Goal: Task Accomplishment & Management: Complete application form

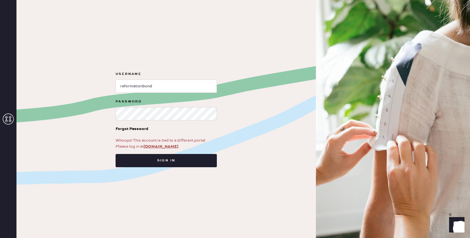
click at [188, 162] on button "Sign in" at bounding box center [165, 160] width 101 height 13
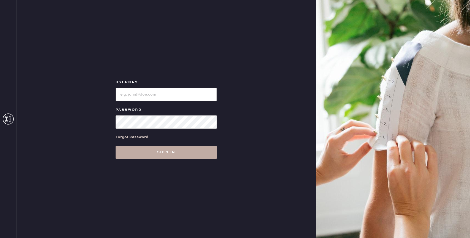
type input "reformationbond"
click at [146, 151] on button "Sign in" at bounding box center [165, 151] width 101 height 13
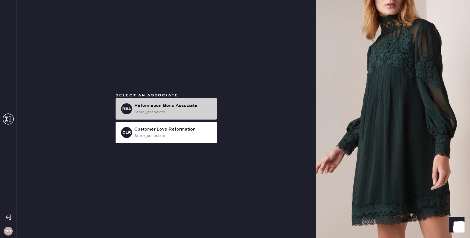
click at [153, 110] on div "store_associate" at bounding box center [173, 112] width 78 height 6
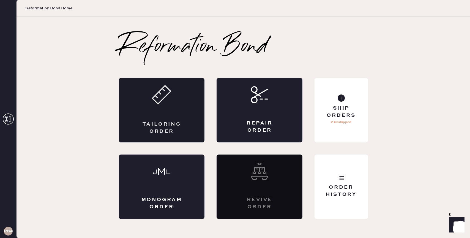
click at [181, 106] on div "Tailoring Order" at bounding box center [162, 110] width 86 height 64
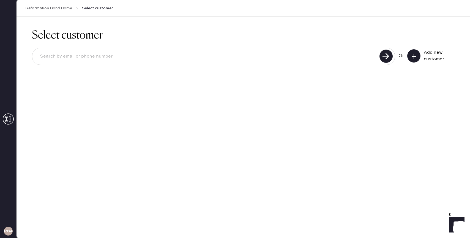
click at [204, 57] on input at bounding box center [206, 56] width 342 height 13
click at [384, 57] on use at bounding box center [385, 55] width 13 height 13
click at [256, 60] on input "alexandraschrim@gmail.com" at bounding box center [206, 56] width 342 height 13
click at [75, 57] on input "alexandraschrim@gmail.com" at bounding box center [206, 56] width 342 height 13
type input "alexandraschirn@gmail.com"
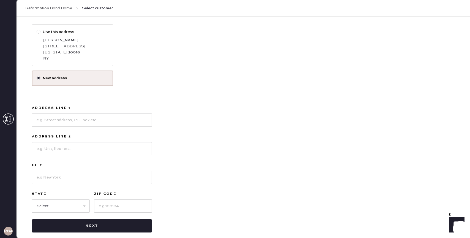
scroll to position [78, 0]
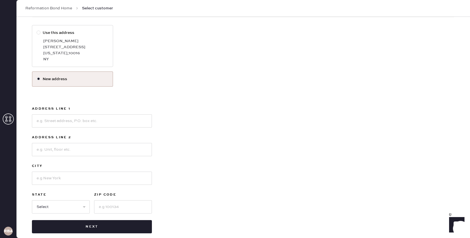
click at [67, 42] on div "Alex Schirn" at bounding box center [75, 41] width 65 height 6
click at [37, 30] on input "Use this address" at bounding box center [37, 30] width 0 height 0
radio input "true"
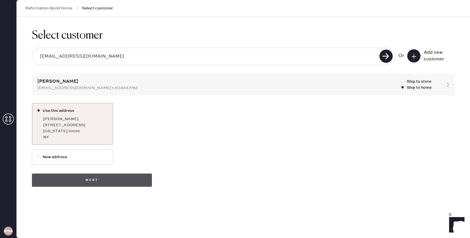
click at [81, 178] on button "Next" at bounding box center [92, 179] width 120 height 13
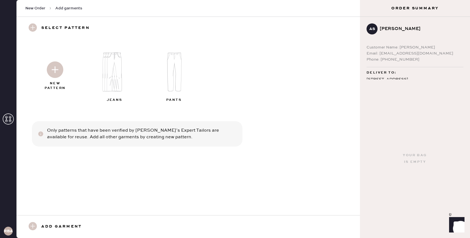
click at [110, 80] on img at bounding box center [116, 72] width 59 height 48
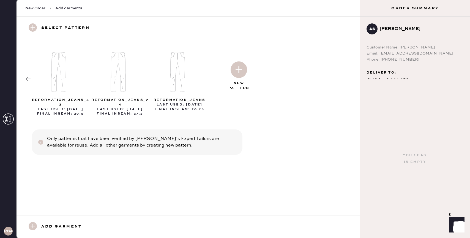
click at [236, 73] on img at bounding box center [238, 69] width 16 height 16
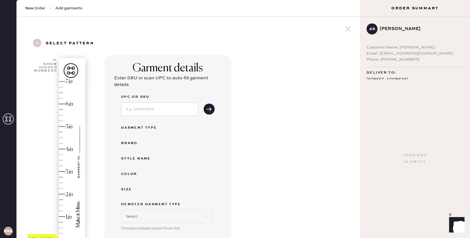
select select "2"
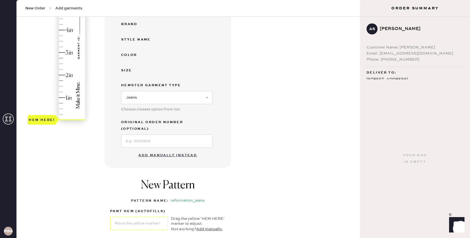
type input "2.25"
click at [62, 69] on div "Hem here!" at bounding box center [56, 41] width 59 height 162
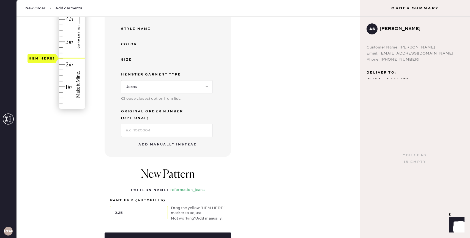
scroll to position [137, 0]
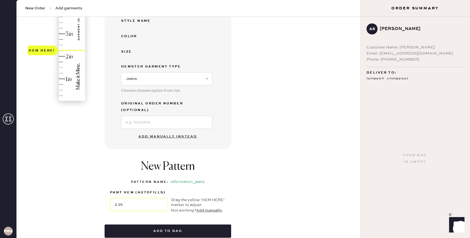
click at [149, 131] on button "Add manually instead" at bounding box center [167, 136] width 65 height 11
select select "2"
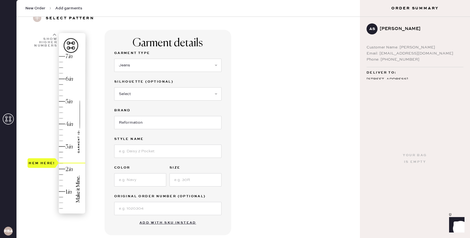
scroll to position [26, 0]
click at [127, 92] on select "Select Shorts Cropped Flare Boot Cut Straight Skinny Other" at bounding box center [167, 93] width 107 height 13
click at [128, 149] on input at bounding box center [167, 150] width 107 height 13
type input "Cary High Rise Slouchy Wide Leg Jeans"
click at [148, 178] on input at bounding box center [140, 178] width 52 height 13
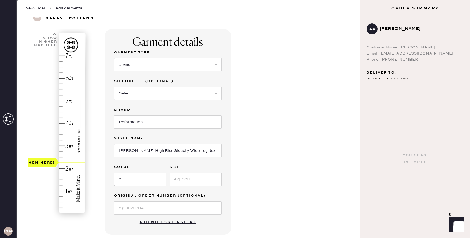
type input "Ondine"
click at [189, 181] on input at bounding box center [195, 178] width 52 height 13
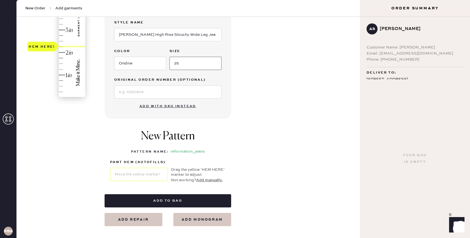
scroll to position [147, 0]
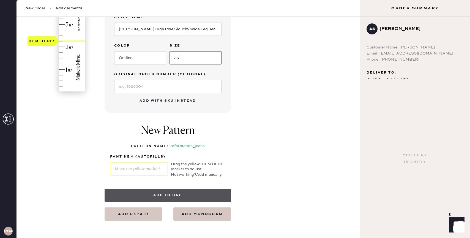
type input "25"
click at [148, 195] on button "Add to bag" at bounding box center [167, 194] width 126 height 13
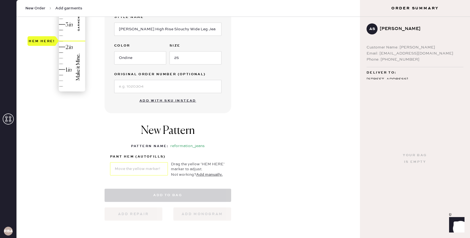
select select "2"
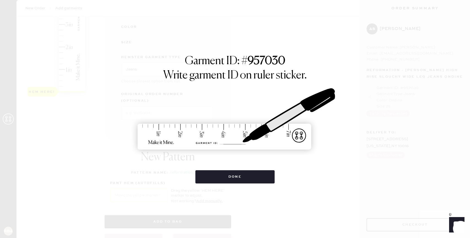
click at [148, 195] on div "Garment ID: # 957030 Write garment ID on ruler sticker. Done" at bounding box center [235, 119] width 470 height 238
click at [211, 176] on button "Done" at bounding box center [234, 176] width 79 height 13
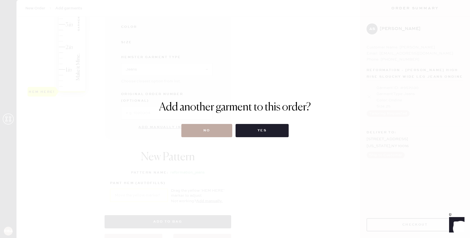
click at [208, 126] on button "No" at bounding box center [206, 130] width 51 height 13
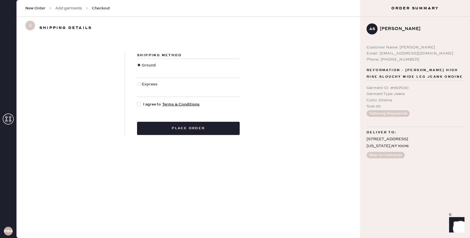
click at [139, 104] on div at bounding box center [139, 104] width 4 height 4
click at [137, 101] on input "I agree to Terms & Conditions" at bounding box center [137, 101] width 0 height 0
checkbox input "true"
click at [223, 131] on button "Place order" at bounding box center [188, 128] width 103 height 13
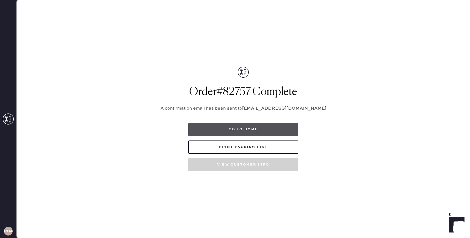
click at [211, 130] on button "Go to home" at bounding box center [243, 129] width 110 height 13
